Goal: Task Accomplishment & Management: Manage account settings

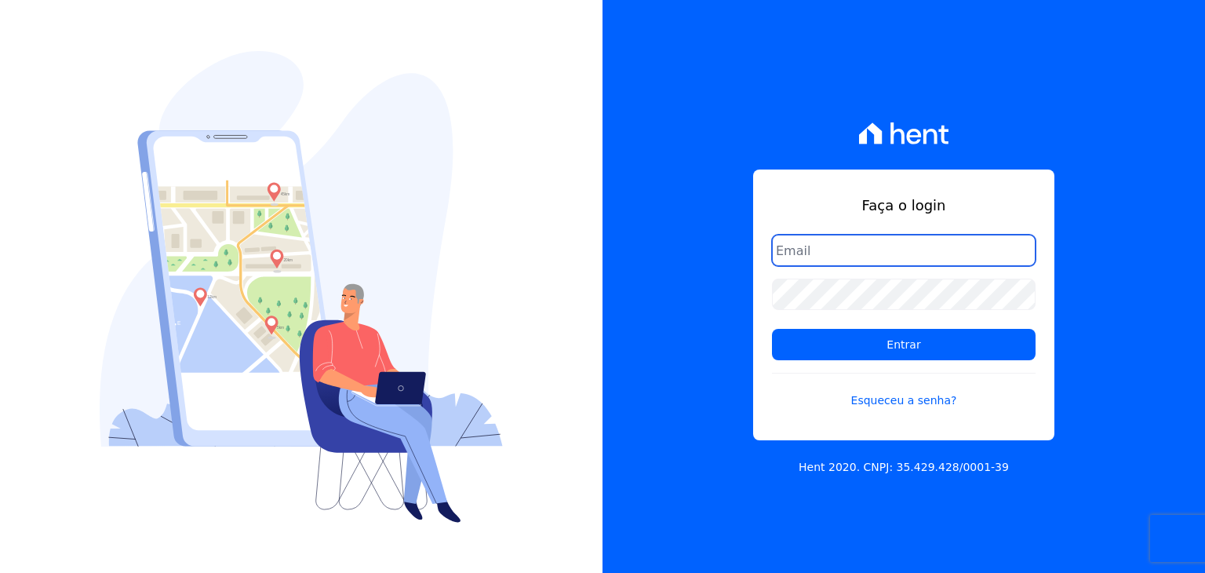
click at [879, 243] on input "email" at bounding box center [904, 250] width 264 height 31
type input "otaviokaminski@gmail.com"
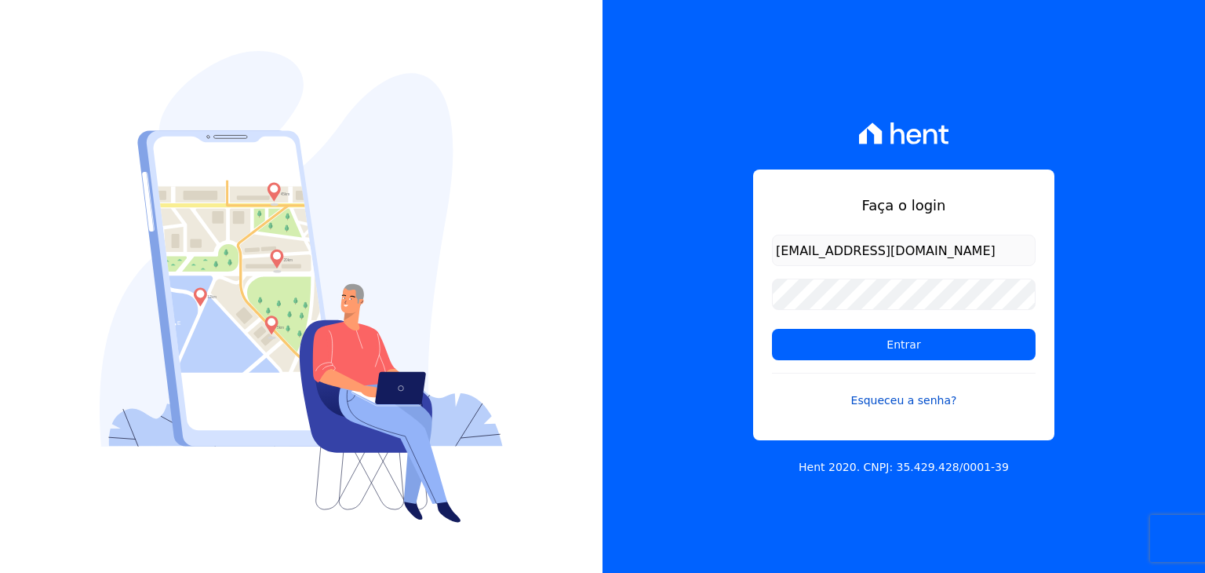
click at [912, 388] on link "Esqueceu a senha?" at bounding box center [904, 391] width 264 height 36
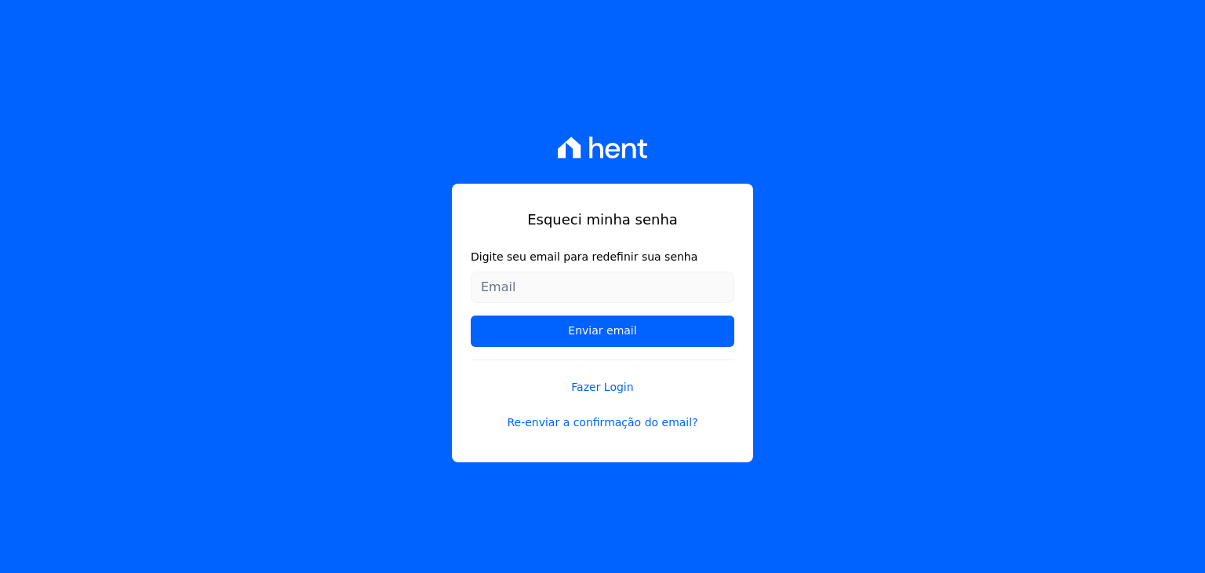
click at [571, 291] on input "Digite seu email para redefinir sua senha" at bounding box center [603, 287] width 264 height 31
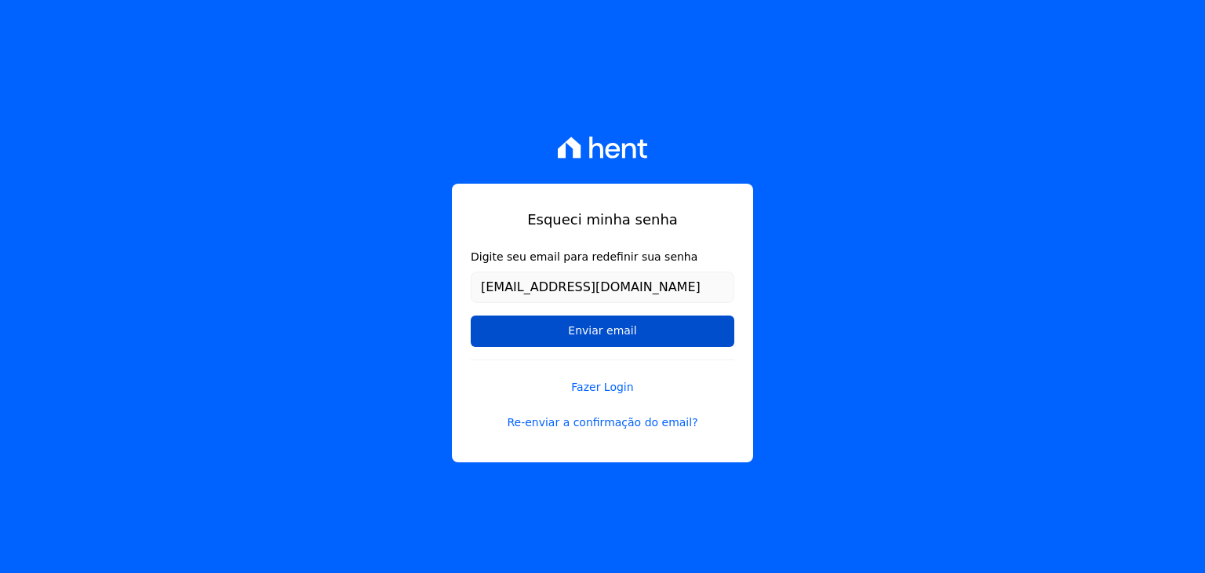
click at [602, 330] on input "Enviar email" at bounding box center [603, 330] width 264 height 31
click at [592, 331] on input "Enviar email" at bounding box center [603, 330] width 264 height 31
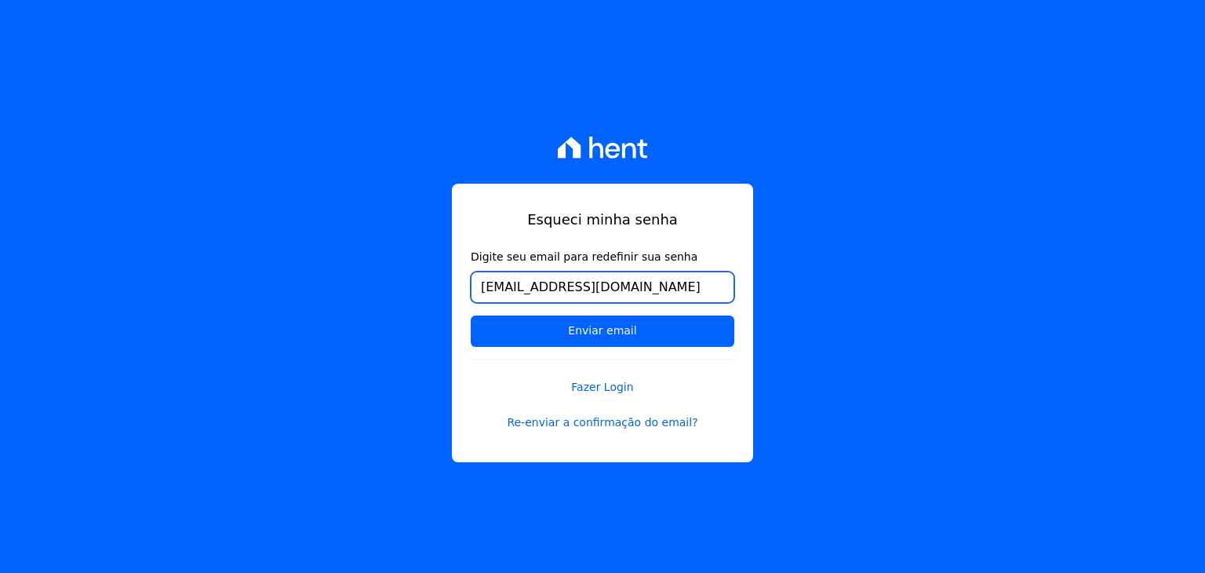
click at [666, 274] on input "otaviokaminski@gmail.com" at bounding box center [603, 287] width 264 height 31
click at [845, 242] on div "Esqueci minha senha Digite seu email para redefinir sua senha otaviokaminski@gm…" at bounding box center [602, 286] width 1205 height 573
click at [657, 291] on input "otaviokaminski@gmail.com" at bounding box center [603, 287] width 264 height 31
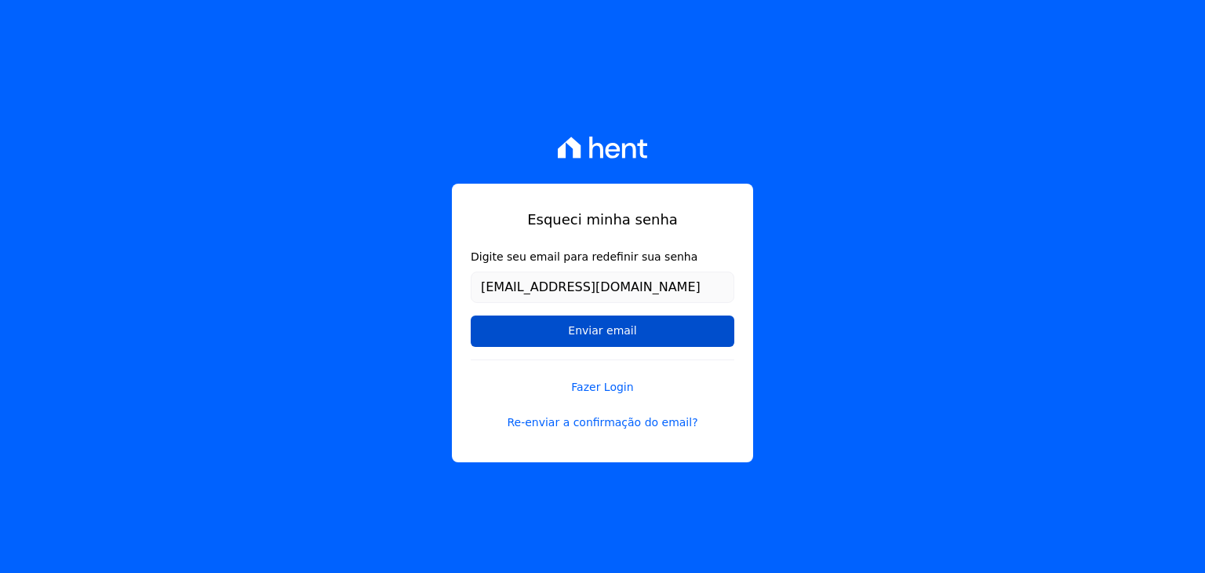
click at [490, 341] on input "Enviar email" at bounding box center [603, 330] width 264 height 31
click at [623, 333] on input "Enviar email" at bounding box center [603, 330] width 264 height 31
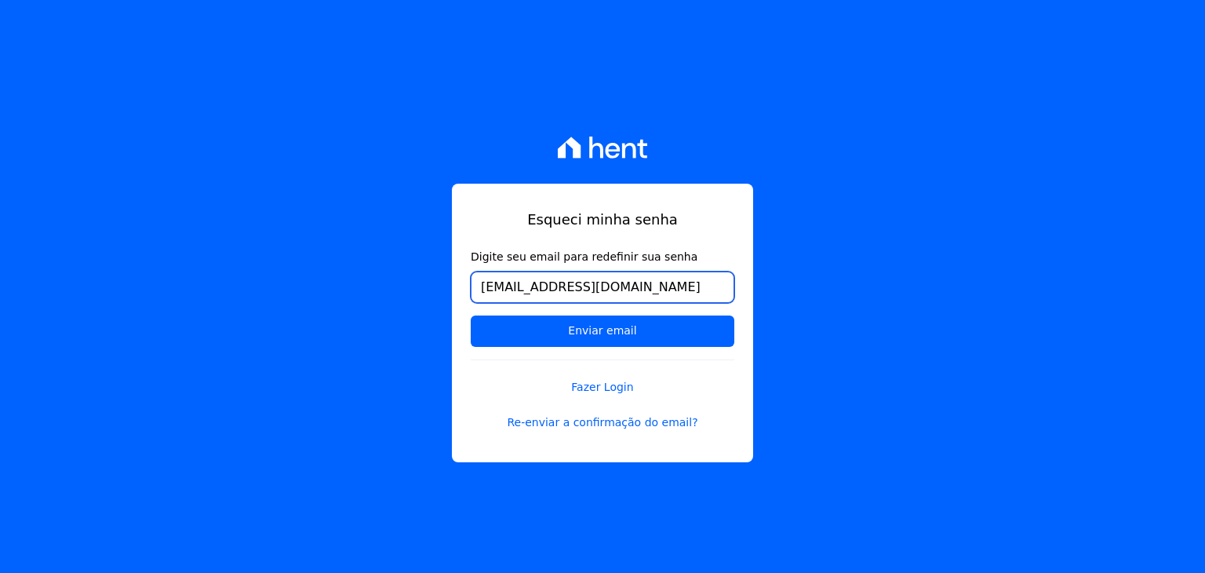
click at [651, 283] on input "otaviokaminski@gmail.com" at bounding box center [603, 287] width 264 height 31
type input "o"
type input "otaviokaminski@gmail.com"
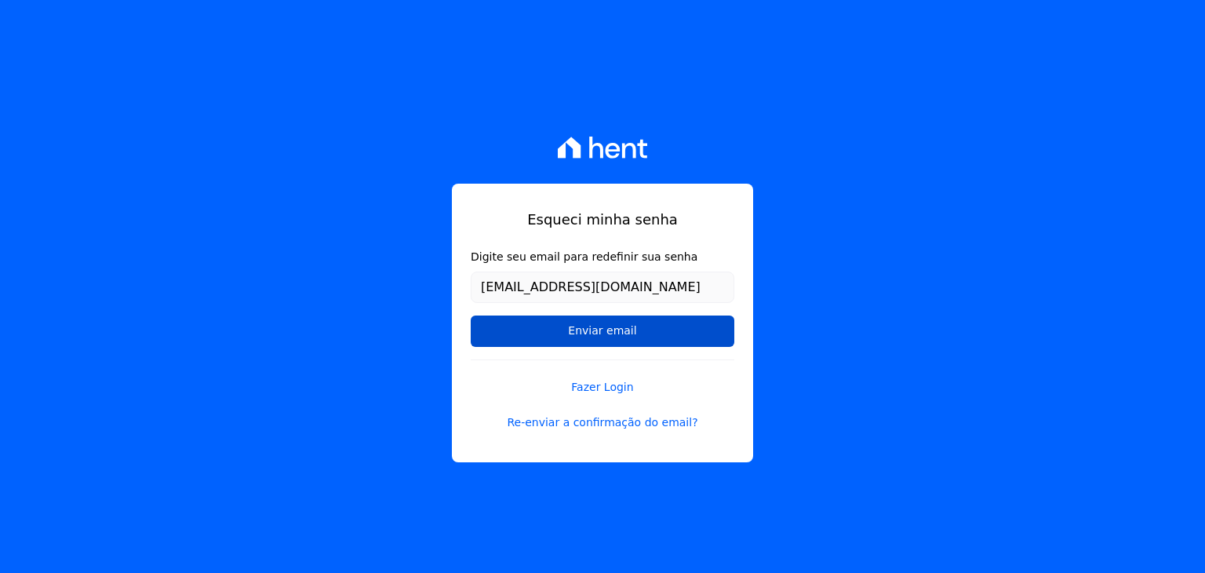
click at [596, 333] on input "Enviar email" at bounding box center [603, 330] width 264 height 31
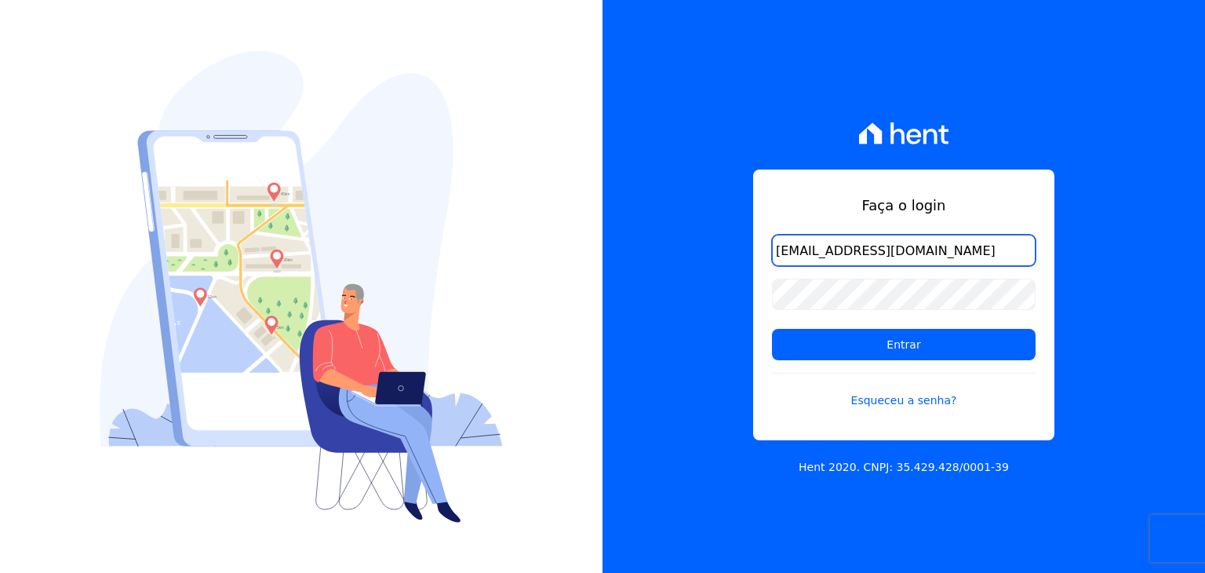
click at [772, 329] on input "Entrar" at bounding box center [904, 344] width 264 height 31
